Goal: Navigation & Orientation: Understand site structure

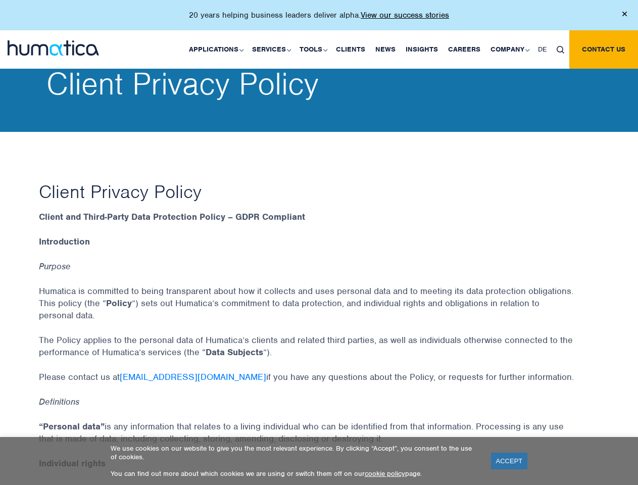
click at [319, 19] on p "20 years helping business leaders deliver alpha. View our success stories" at bounding box center [319, 15] width 260 height 10
click at [218, 49] on link "Applications" at bounding box center [215, 49] width 63 height 38
click at [273, 49] on link "Services" at bounding box center [271, 49] width 48 height 38
click at [315, 49] on link "Tools" at bounding box center [313, 49] width 36 height 38
click at [509, 49] on link "Company" at bounding box center [510, 49] width 48 height 38
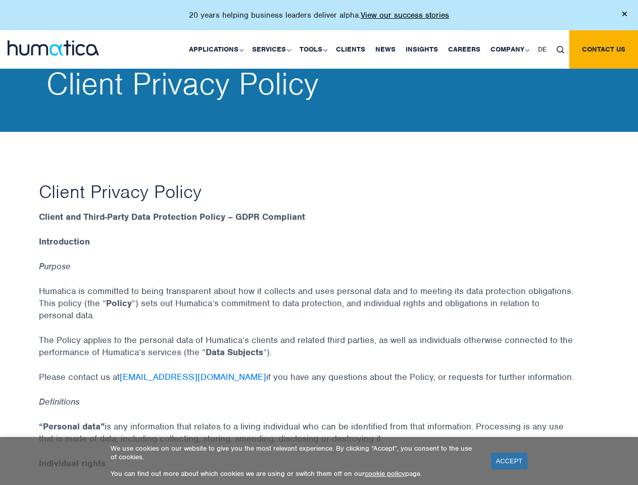
click at [561, 49] on img at bounding box center [561, 50] width 8 height 8
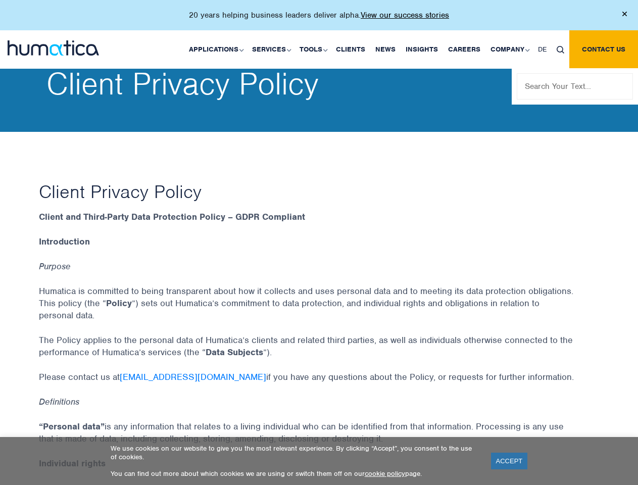
click at [509, 461] on link "ACCEPT" at bounding box center [509, 461] width 37 height 17
